Goal: Contribute content

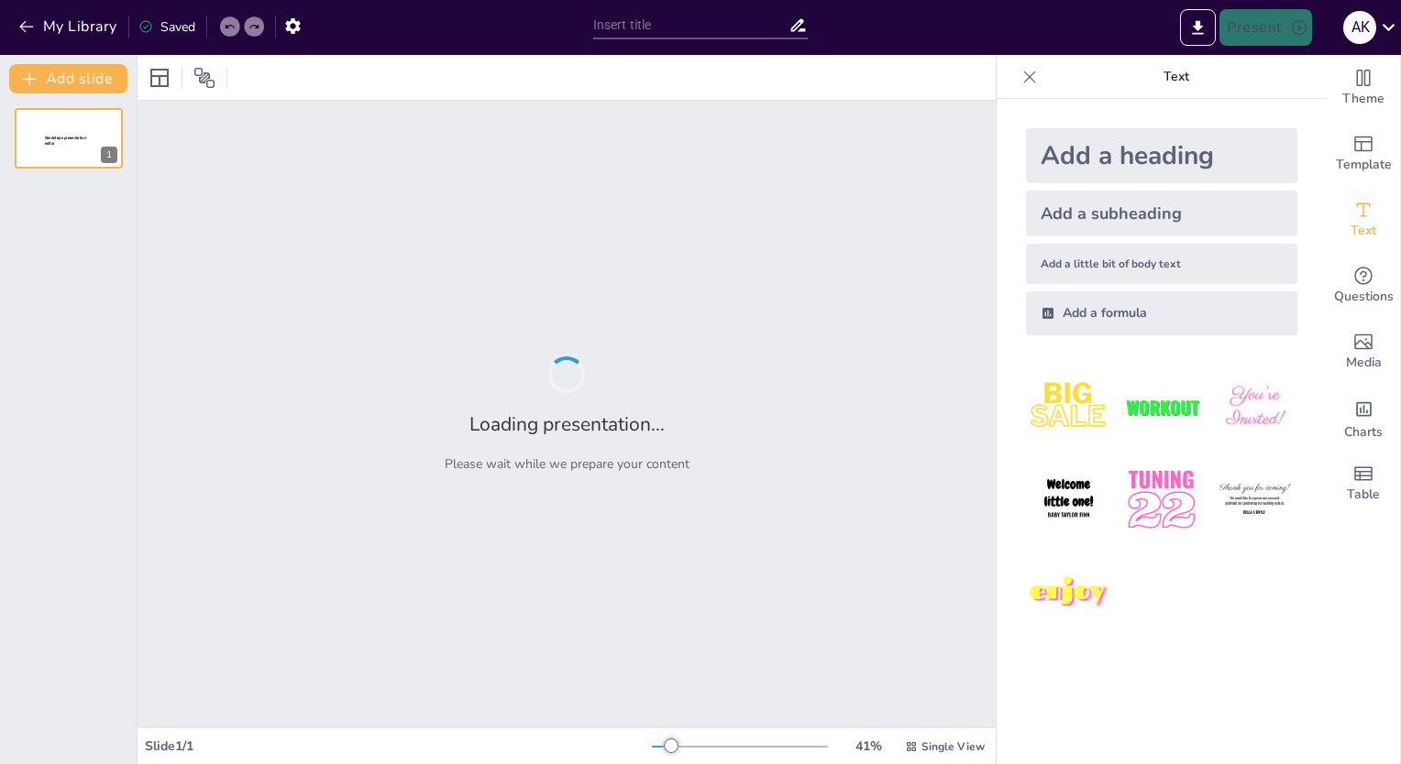
type input "The Impact of TV Shows on Social Perception ?❤️?"
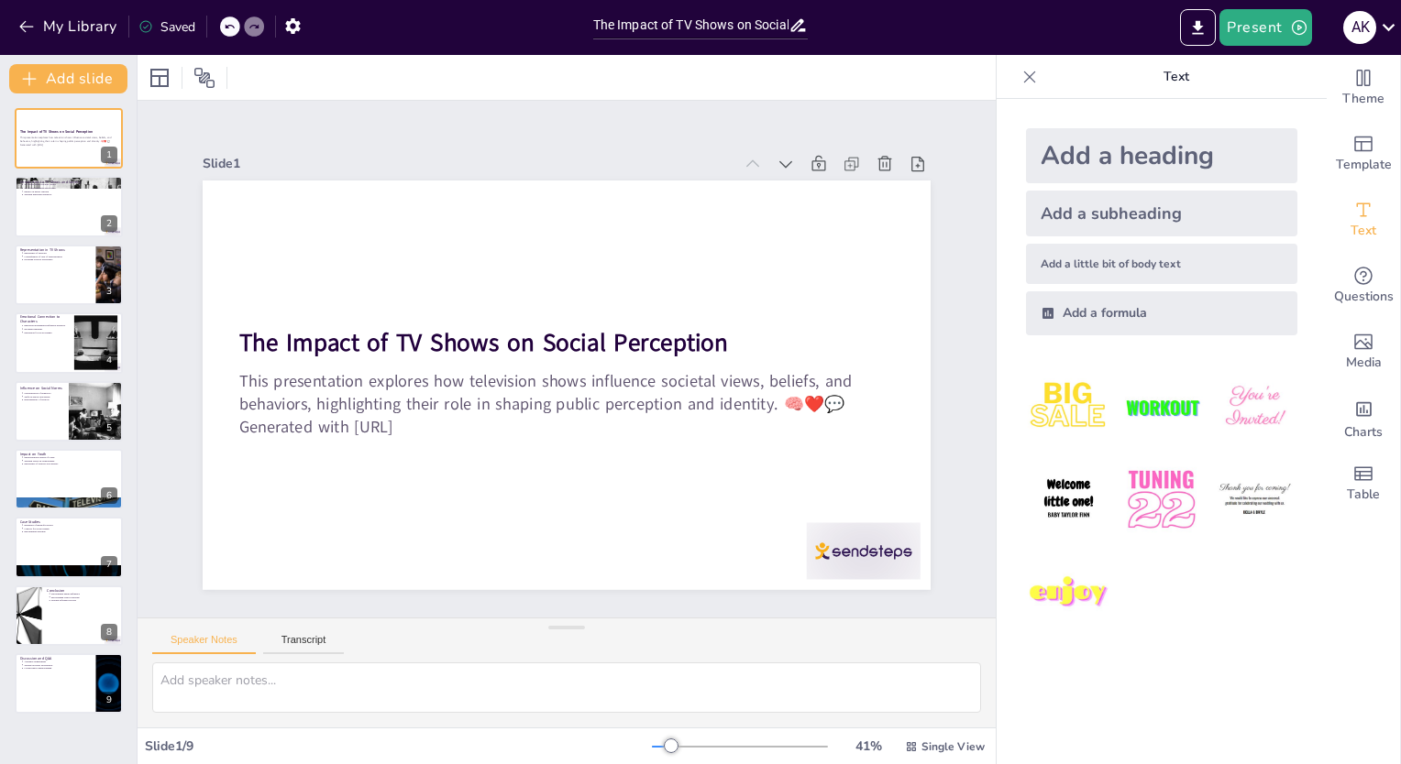
click at [60, 515] on div "The Impact of TV Shows on Social Perception This presentation explores how tele…" at bounding box center [68, 411] width 137 height 606
click at [73, 419] on div at bounding box center [96, 411] width 67 height 62
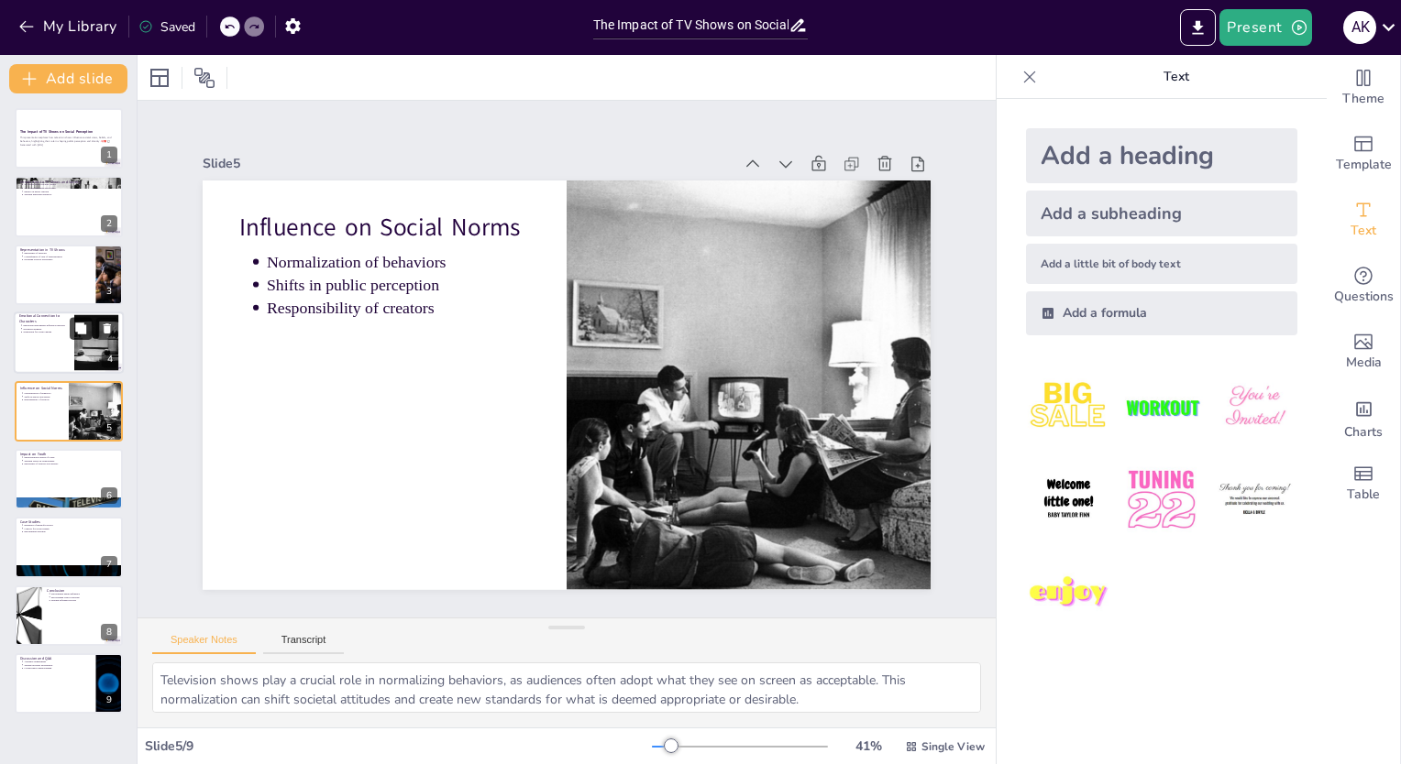
click at [71, 325] on button at bounding box center [81, 329] width 22 height 22
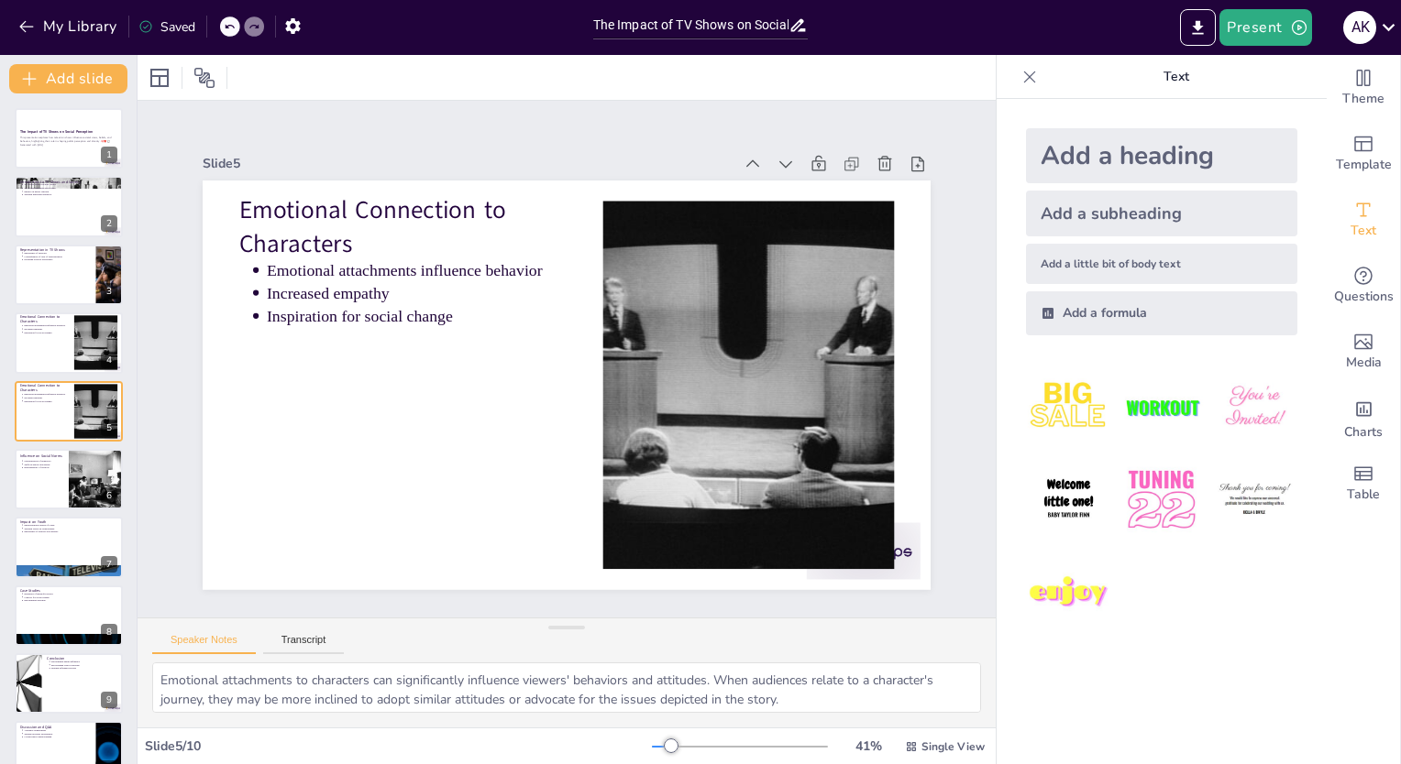
click at [85, 237] on div "The Impact of TV Shows on Social Perception This presentation explores how tele…" at bounding box center [68, 445] width 137 height 675
click at [101, 263] on icon at bounding box center [107, 260] width 13 height 13
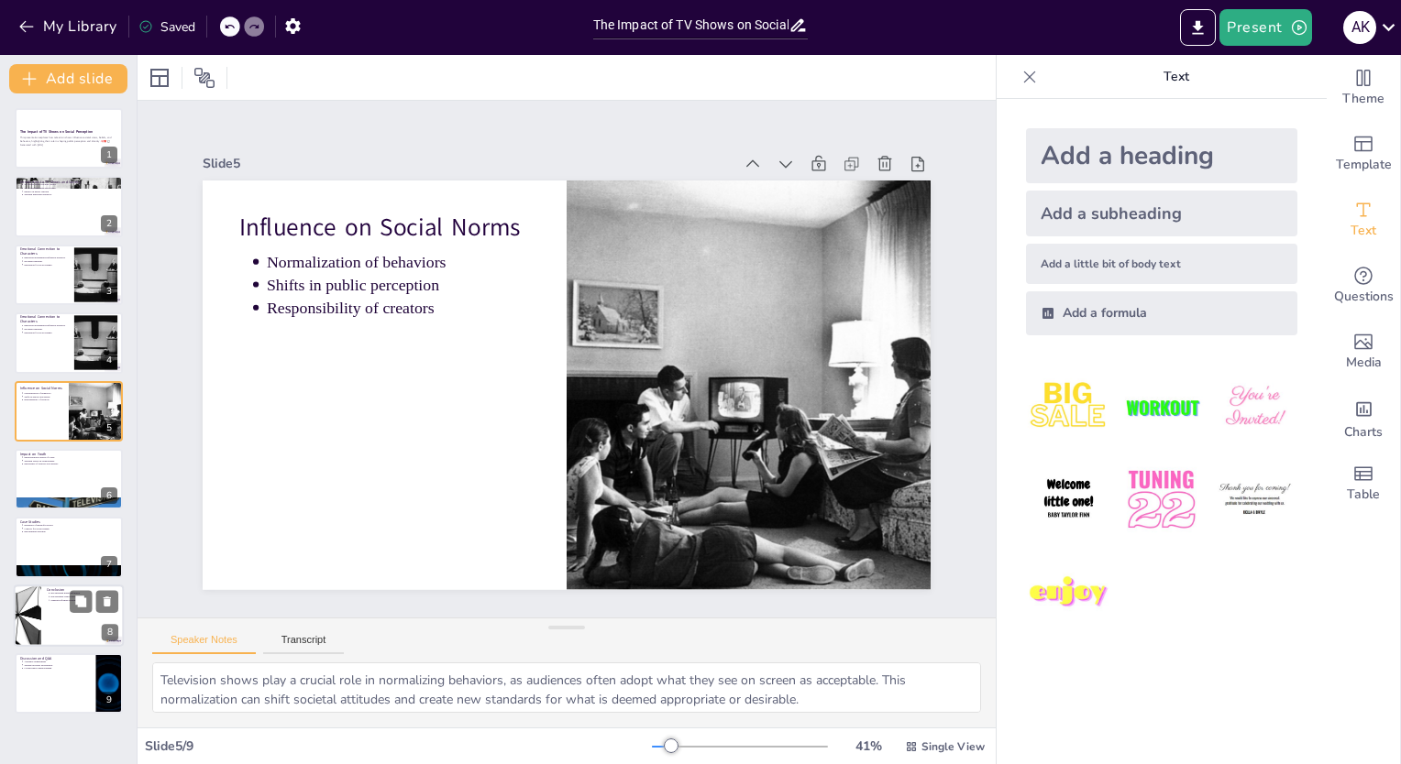
click at [81, 619] on div at bounding box center [69, 616] width 110 height 62
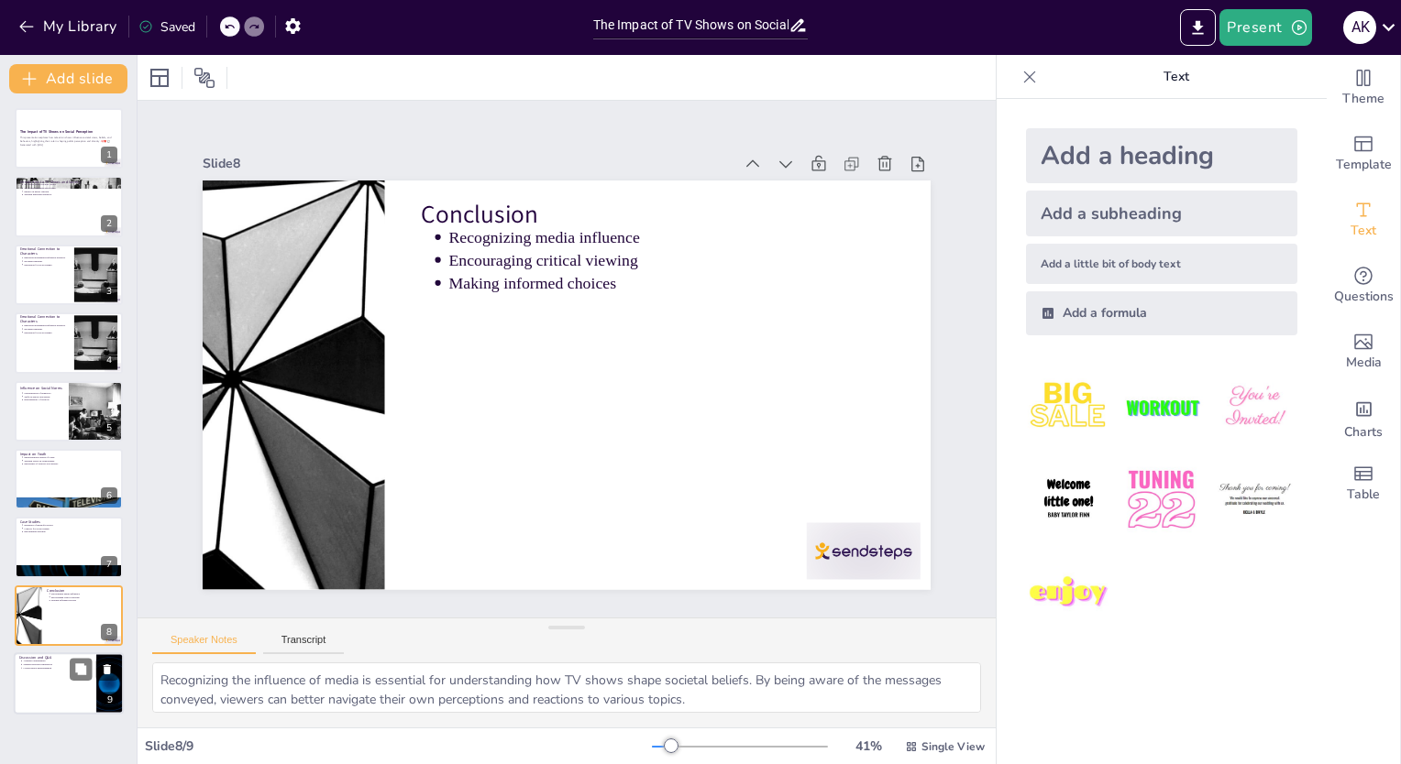
click at [75, 683] on div at bounding box center [69, 684] width 110 height 62
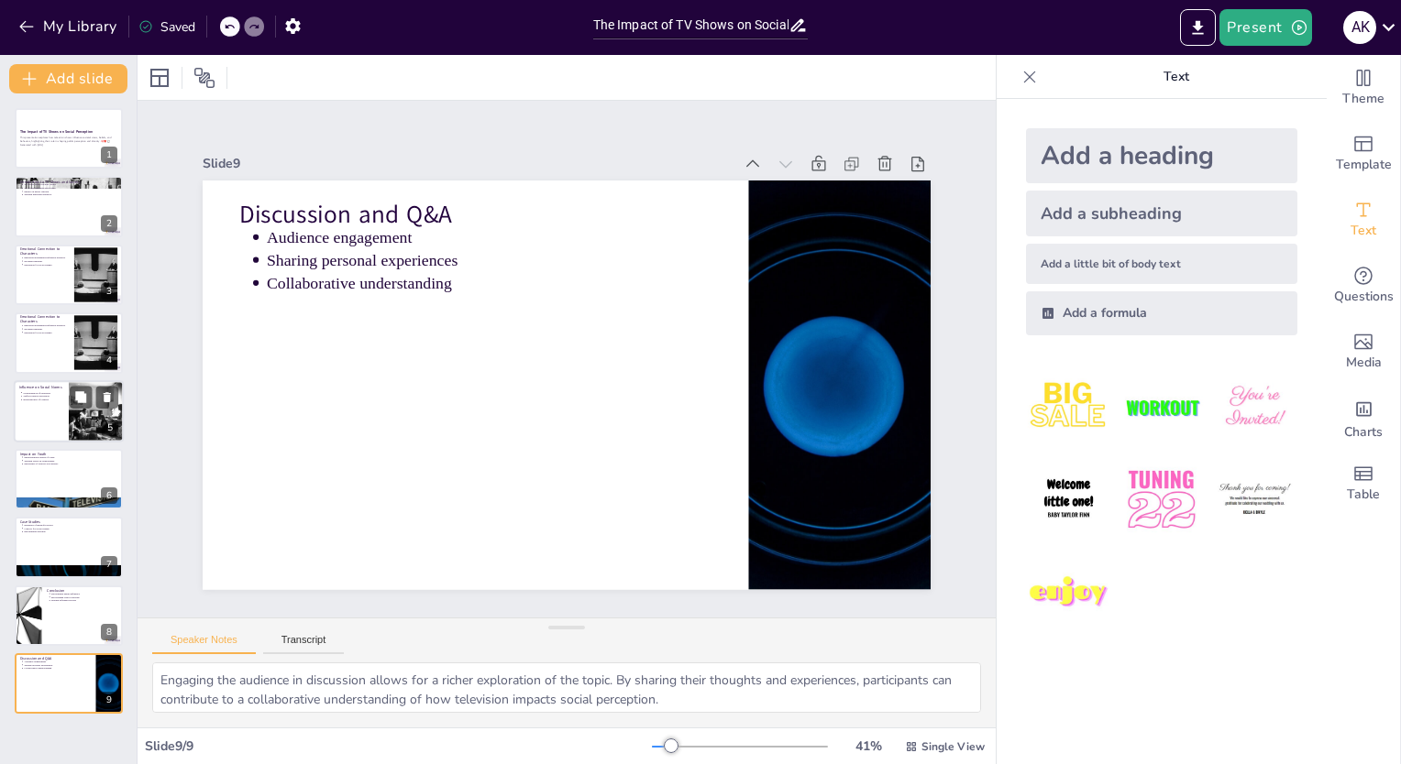
click at [62, 420] on div at bounding box center [69, 411] width 110 height 62
type textarea "Television shows play a crucial role in normalizing behaviors, as audiences oft…"
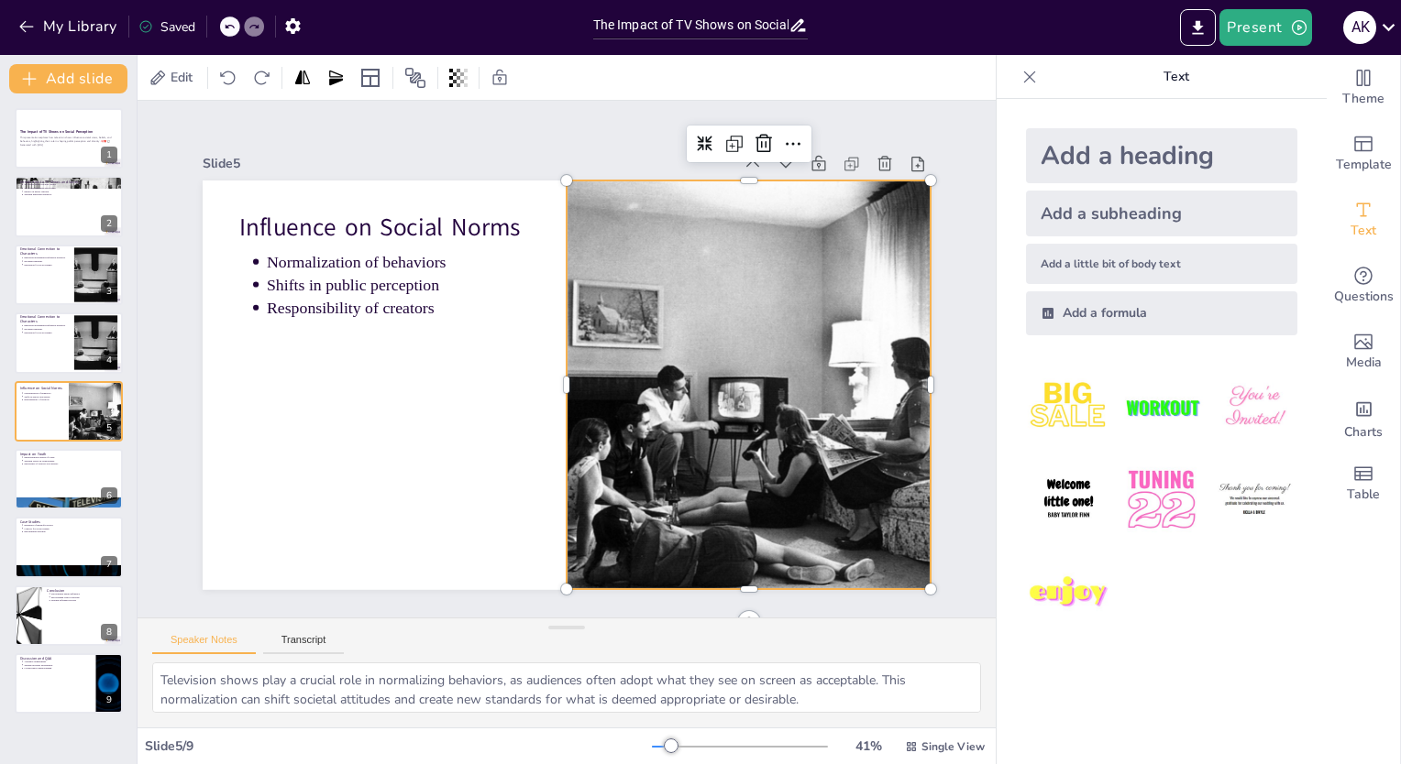
click at [765, 298] on div at bounding box center [747, 327] width 545 height 525
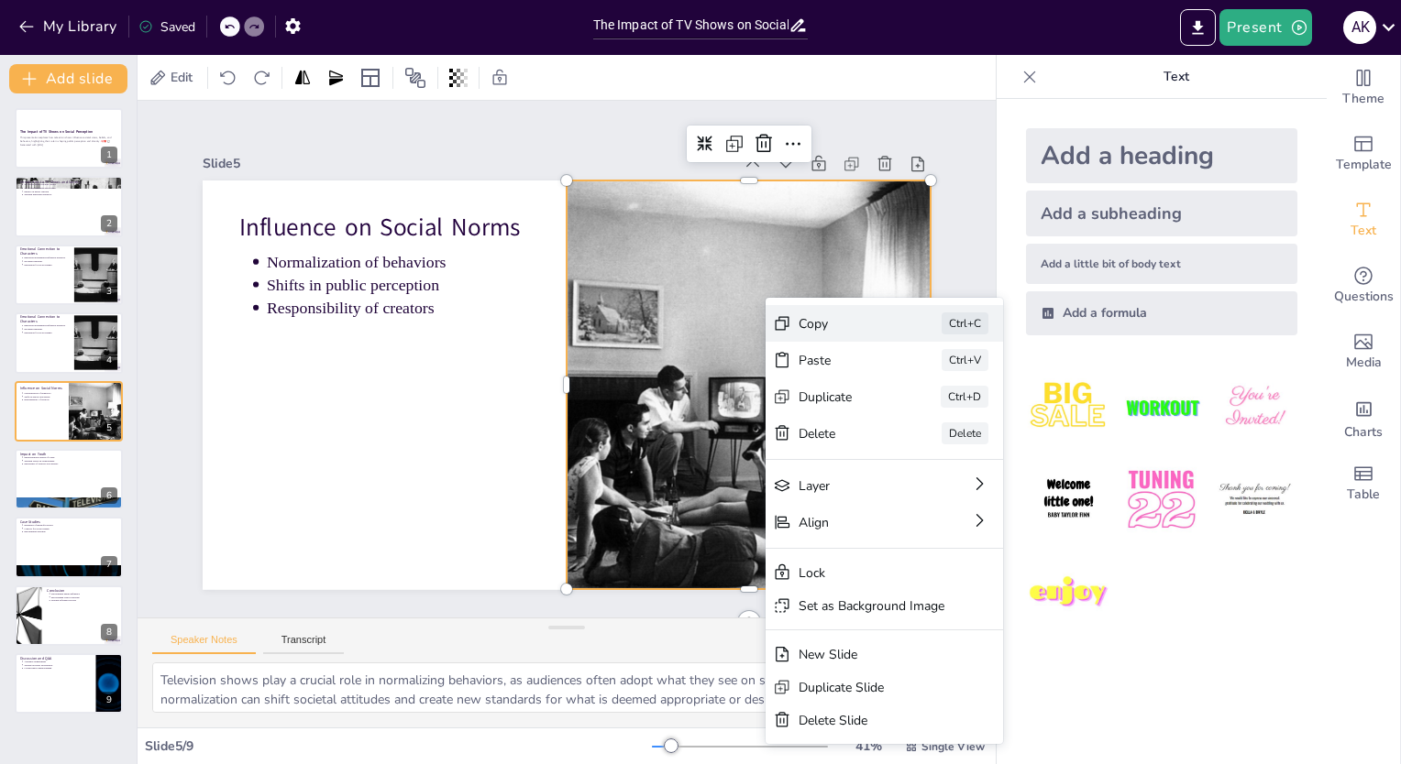
click at [873, 561] on div "Copy" at bounding box center [918, 587] width 91 height 53
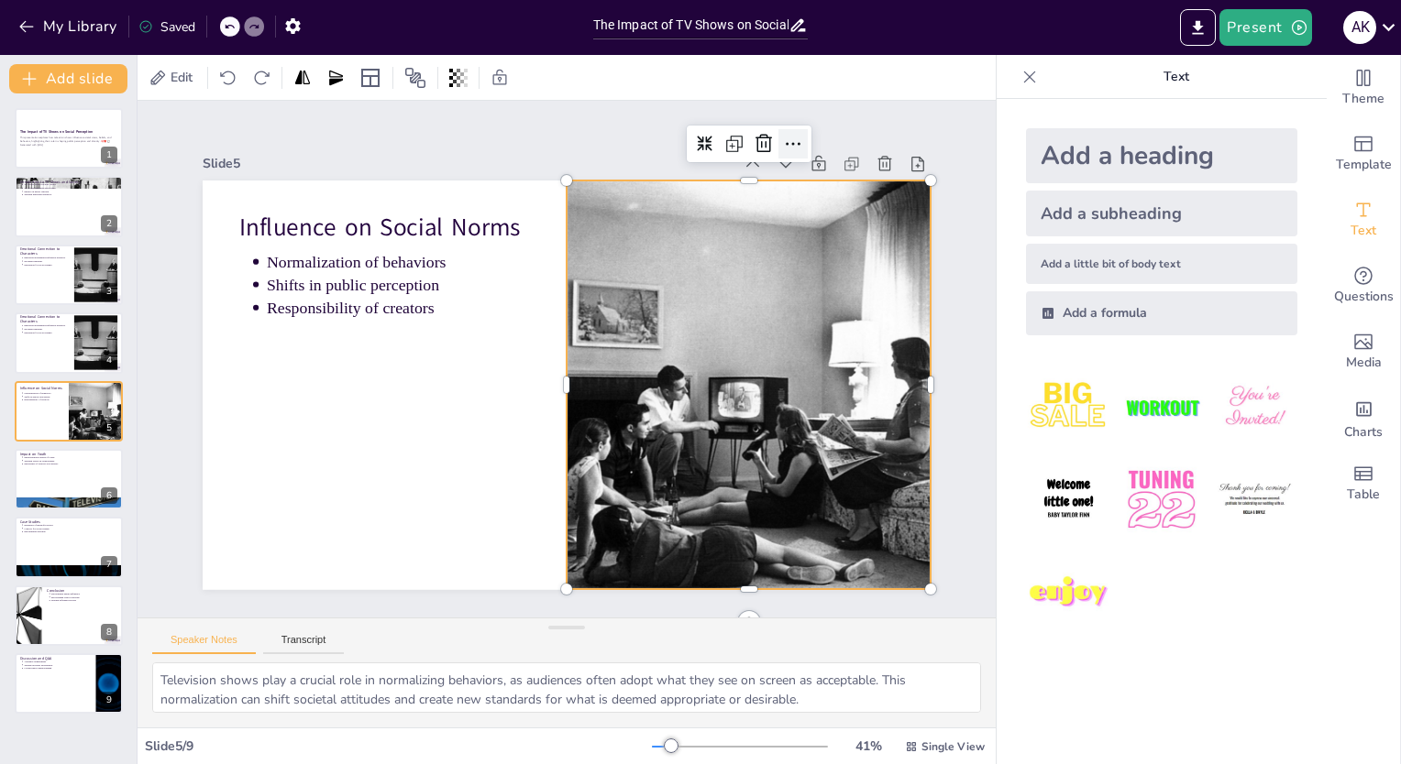
click at [828, 493] on icon at bounding box center [841, 506] width 27 height 27
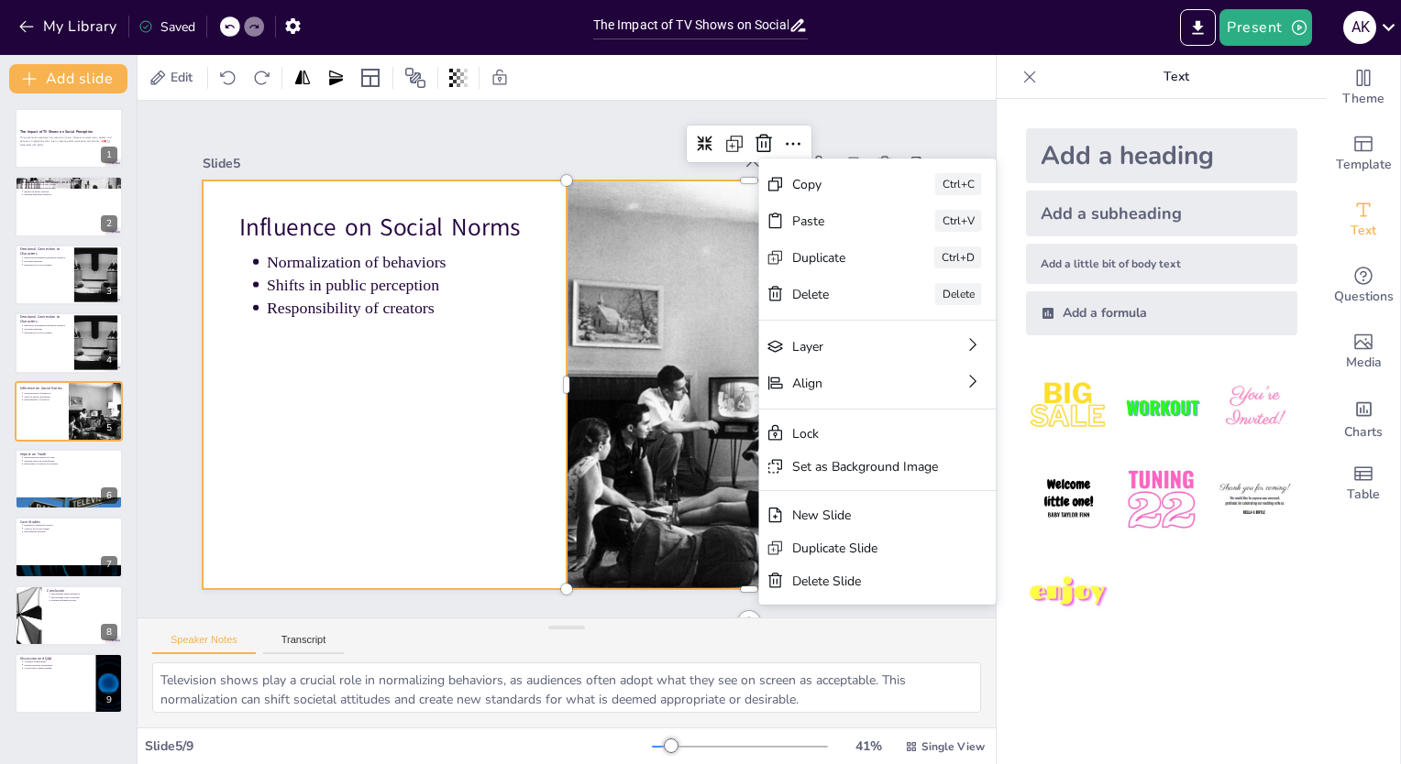
click at [412, 456] on div at bounding box center [541, 359] width 410 height 728
